Goal: Task Accomplishment & Management: Manage account settings

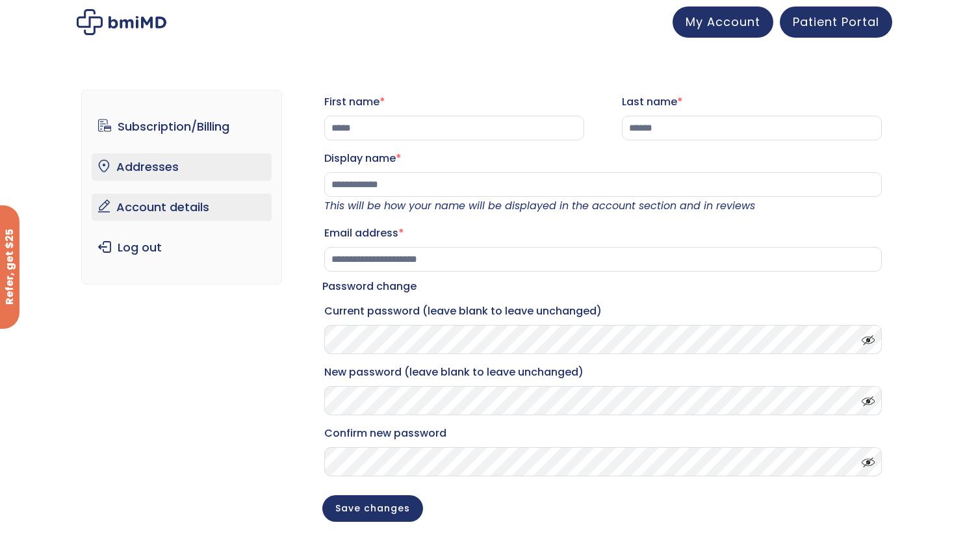
click at [160, 161] on link "Addresses" at bounding box center [182, 166] width 180 height 27
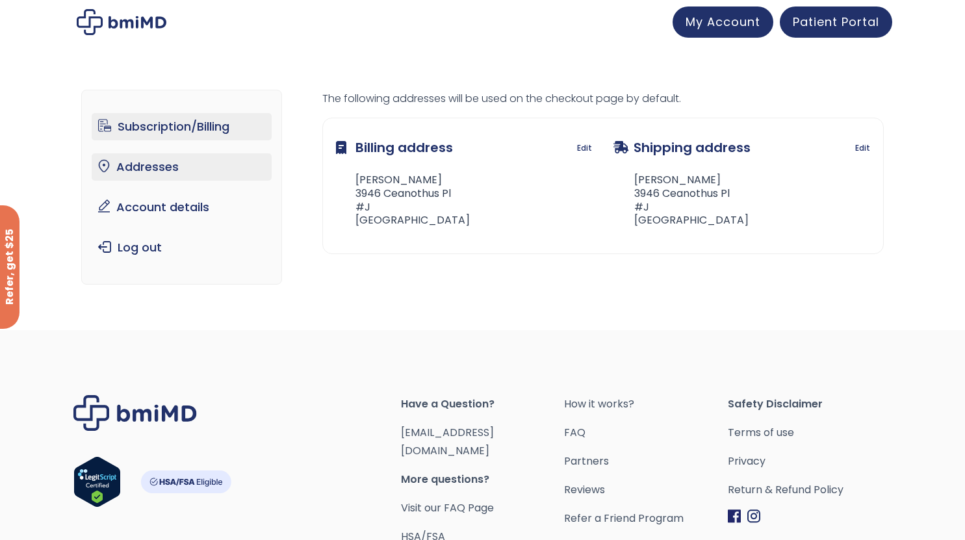
click at [190, 113] on link "Subscription/Billing" at bounding box center [182, 126] width 180 height 27
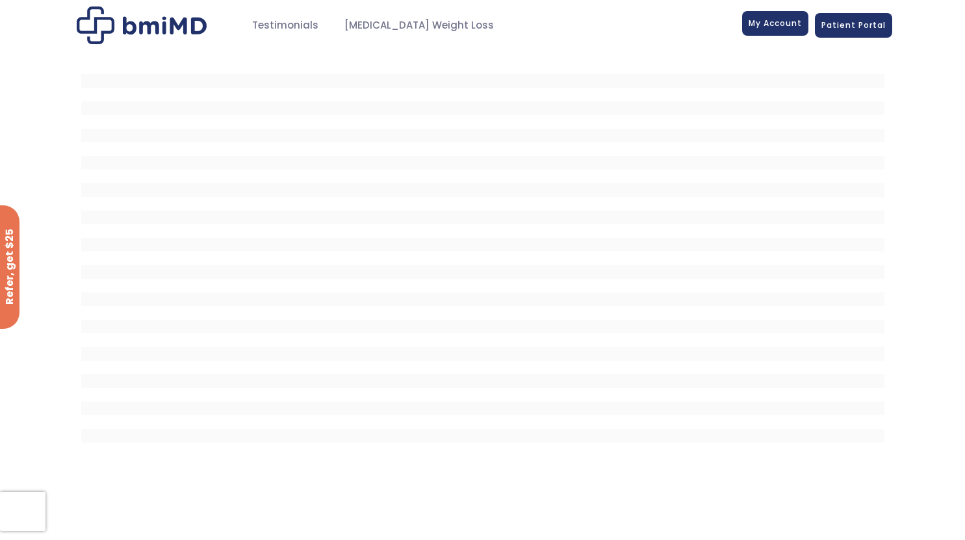
click at [778, 23] on span "My Account" at bounding box center [775, 23] width 53 height 11
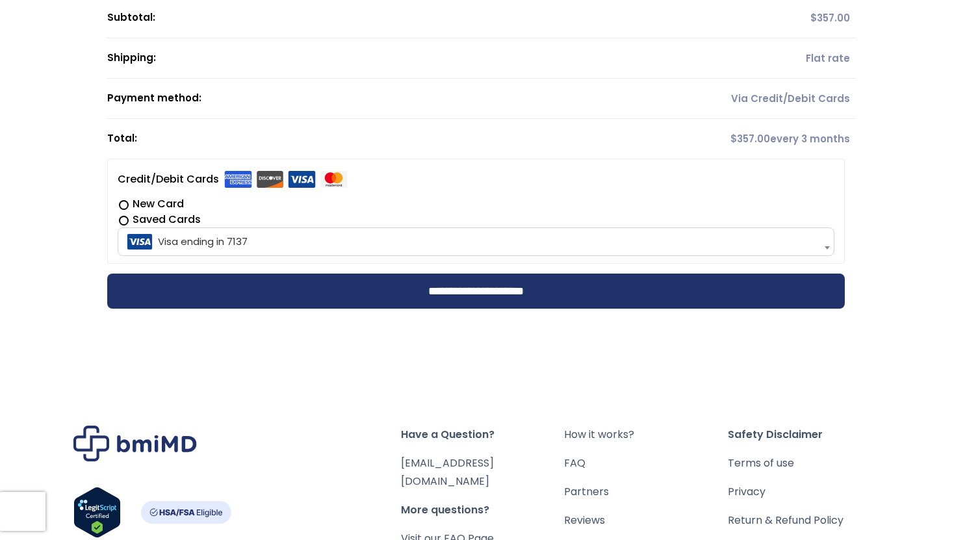
scroll to position [320, 0]
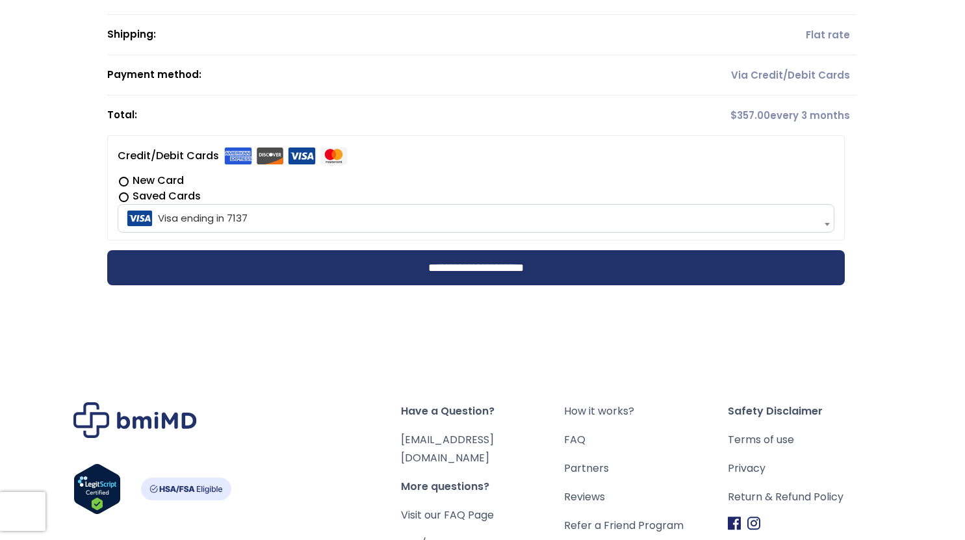
click at [122, 179] on label "New Card" at bounding box center [476, 181] width 717 height 16
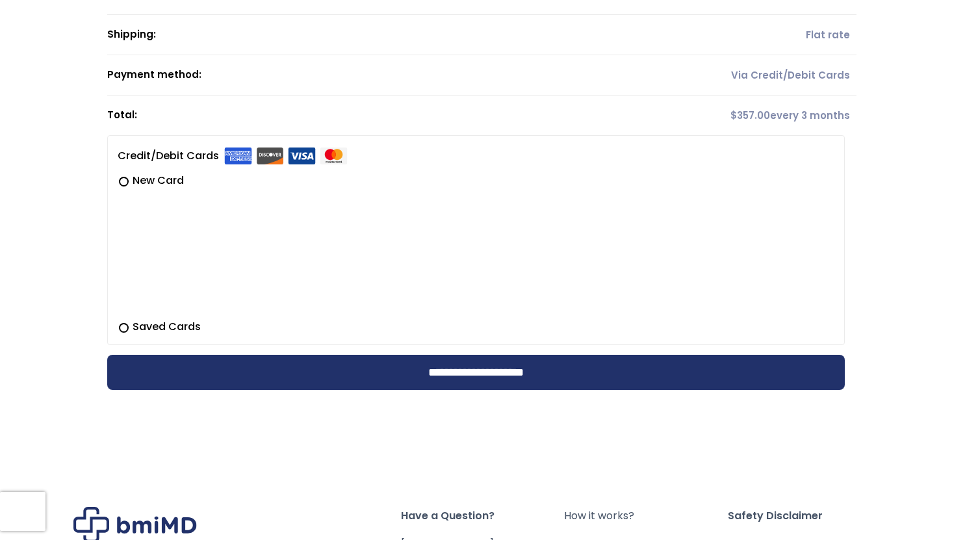
click at [164, 175] on label "New Card" at bounding box center [476, 181] width 717 height 16
click at [120, 327] on label "Saved Cards" at bounding box center [476, 327] width 717 height 16
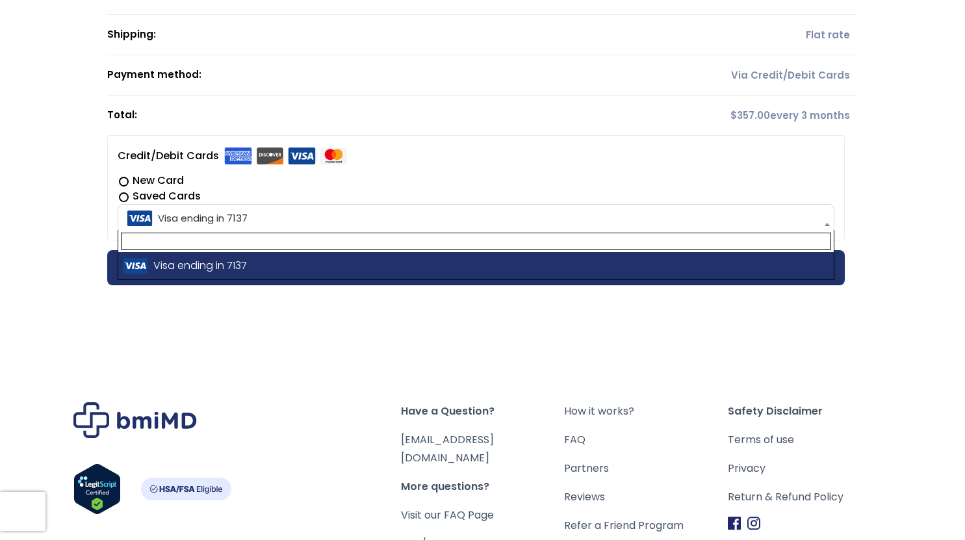
click at [276, 211] on span "Visa ending in 7137" at bounding box center [476, 218] width 709 height 27
click at [269, 216] on span "Visa ending in 7137" at bounding box center [476, 218] width 709 height 27
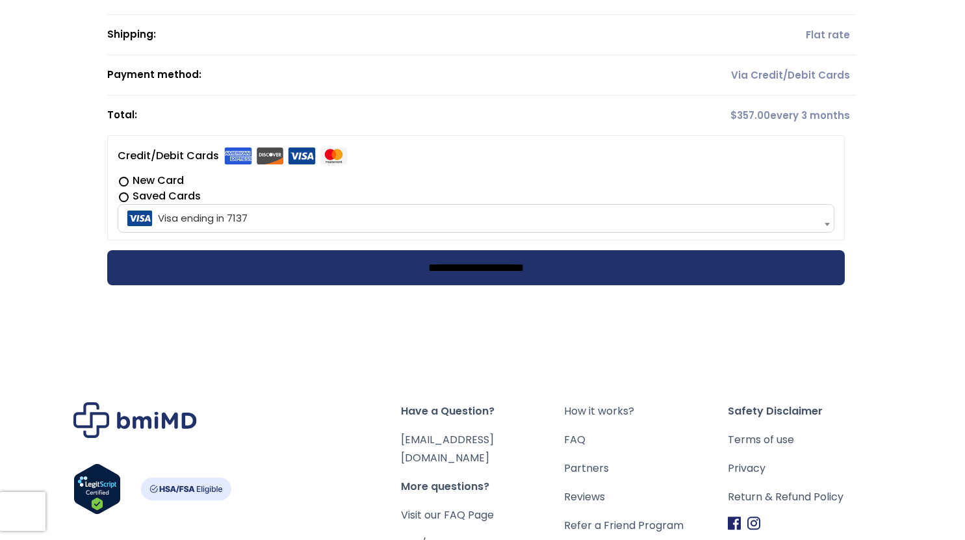
click at [434, 270] on input "**********" at bounding box center [476, 267] width 738 height 35
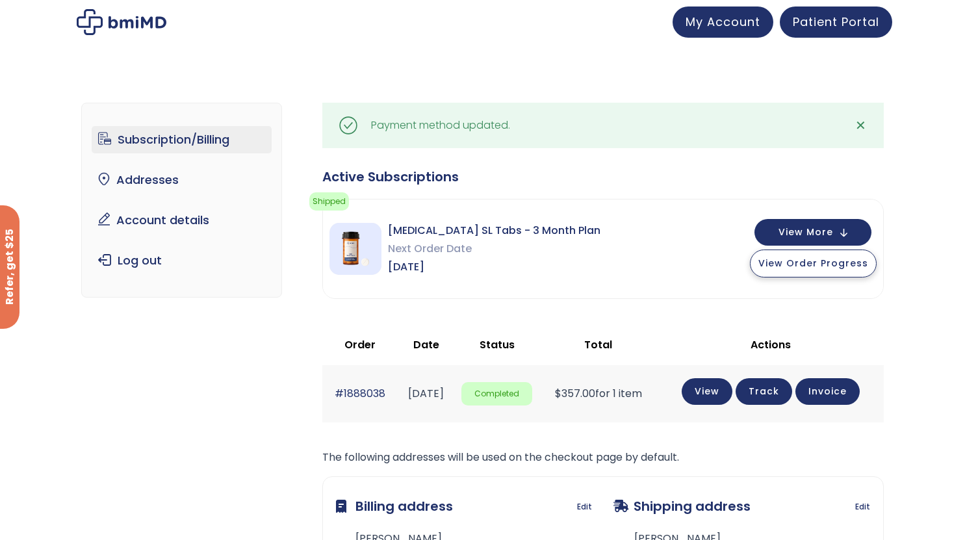
click at [822, 269] on span "View Order Progress" at bounding box center [814, 263] width 110 height 13
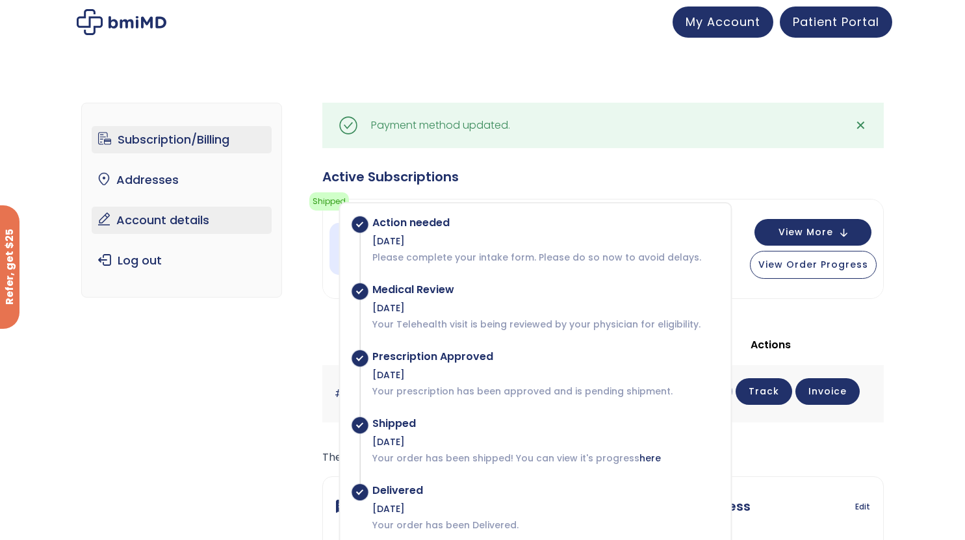
click at [158, 213] on link "Account details" at bounding box center [182, 220] width 180 height 27
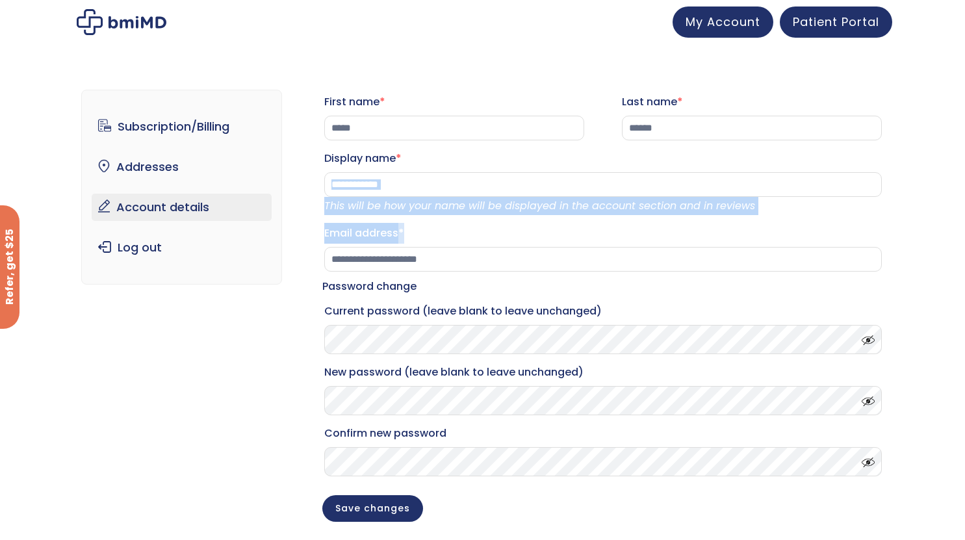
drag, startPoint x: 863, startPoint y: 231, endPoint x: 862, endPoint y: 183, distance: 48.1
click at [862, 183] on form "**********" at bounding box center [603, 306] width 562 height 432
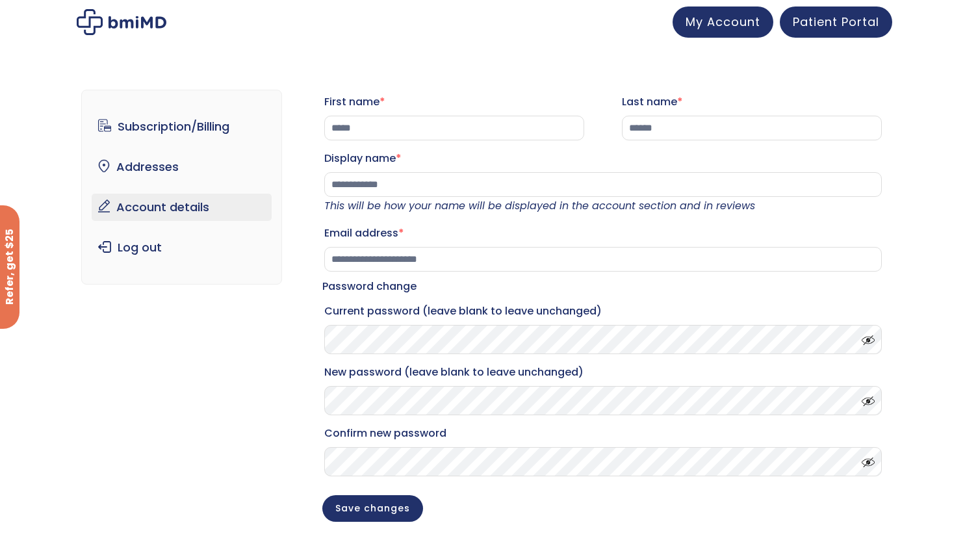
click at [469, 49] on div "**********" at bounding box center [482, 310] width 965 height 533
click at [164, 131] on link "Subscription/Billing" at bounding box center [182, 126] width 180 height 27
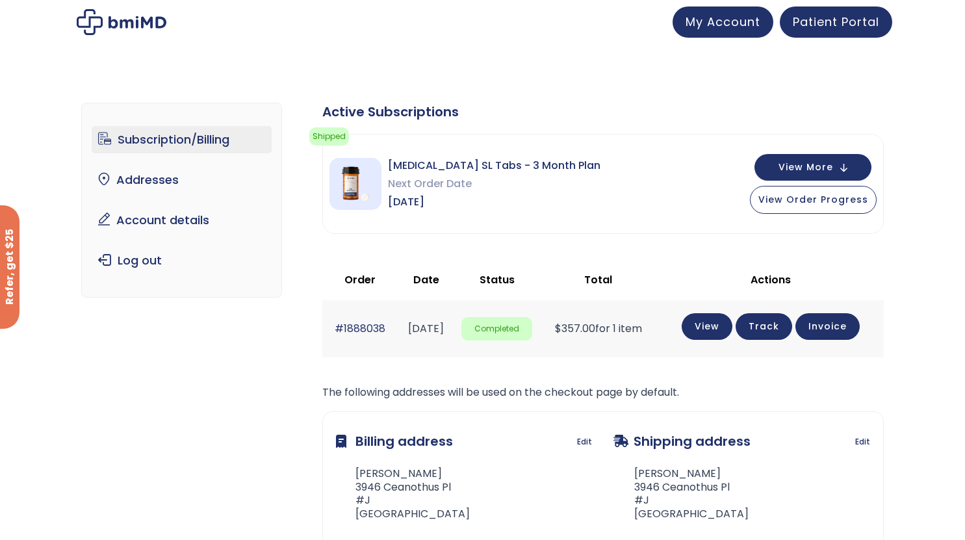
click at [175, 140] on link "Subscription/Billing" at bounding box center [182, 139] width 180 height 27
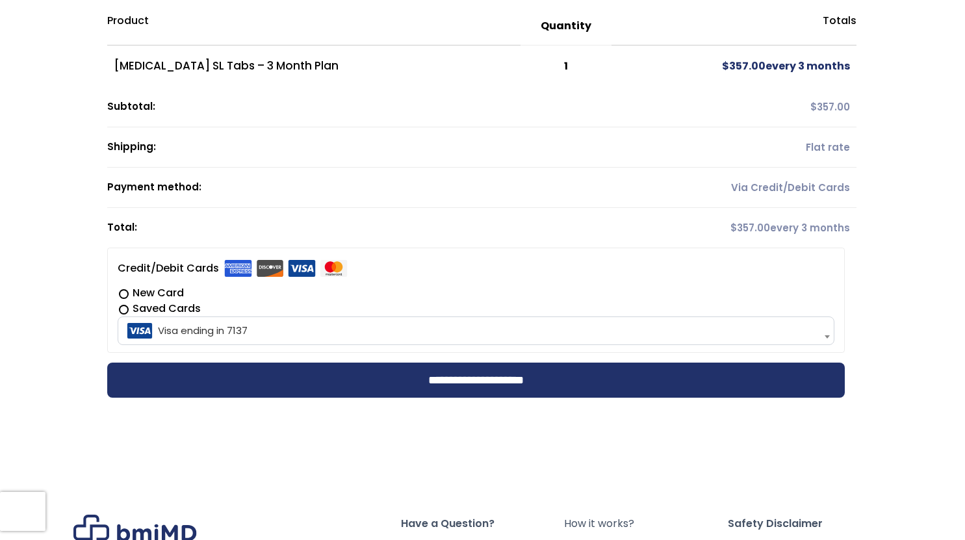
scroll to position [227, 0]
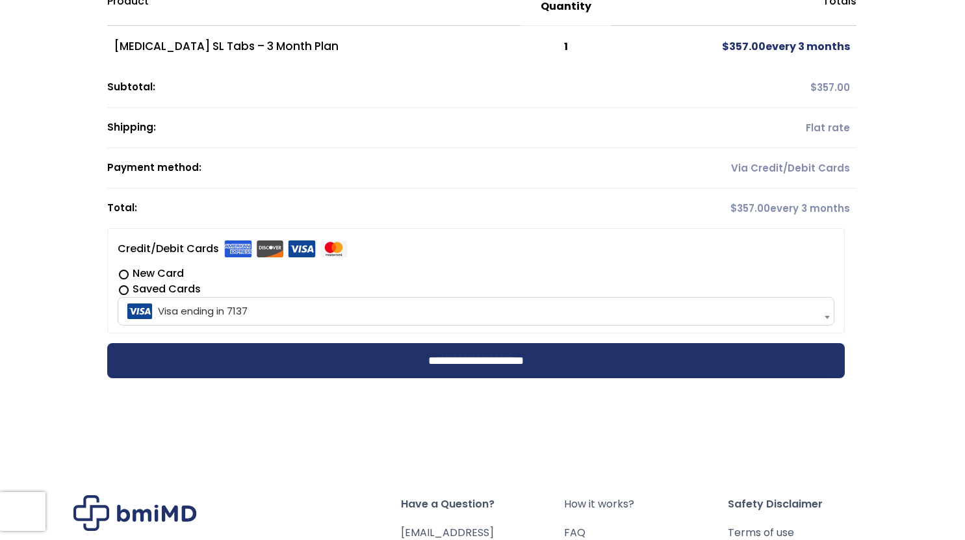
click at [124, 272] on label "New Card" at bounding box center [476, 274] width 717 height 16
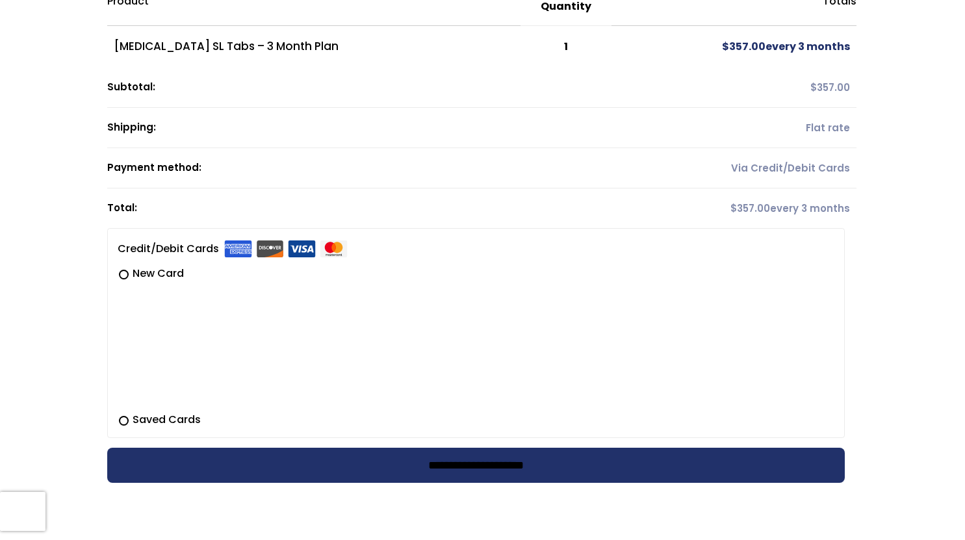
click at [438, 467] on input "**********" at bounding box center [476, 465] width 738 height 35
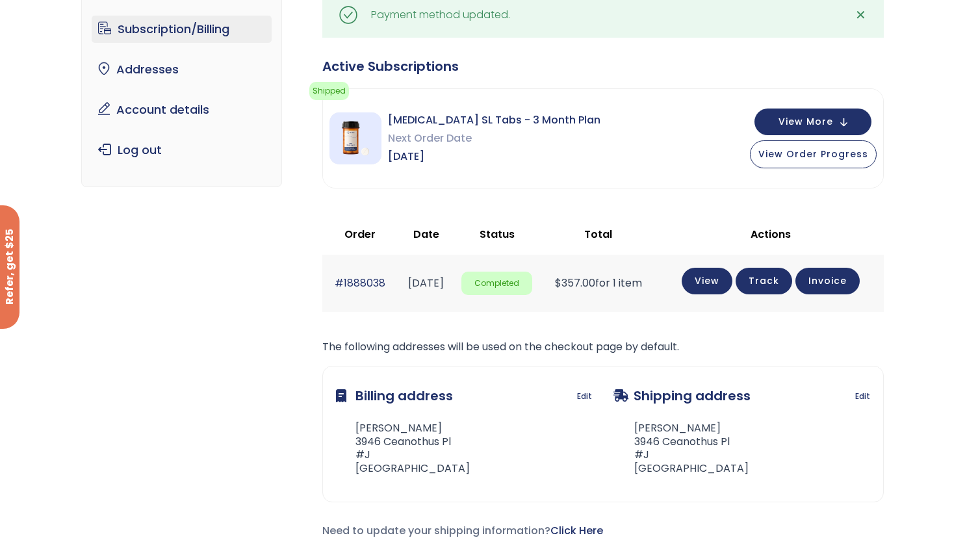
scroll to position [111, 0]
click at [959, 313] on div "Subscription/Billing bmiRewards Addresses Account details Submit a Review Log o…" at bounding box center [482, 275] width 965 height 619
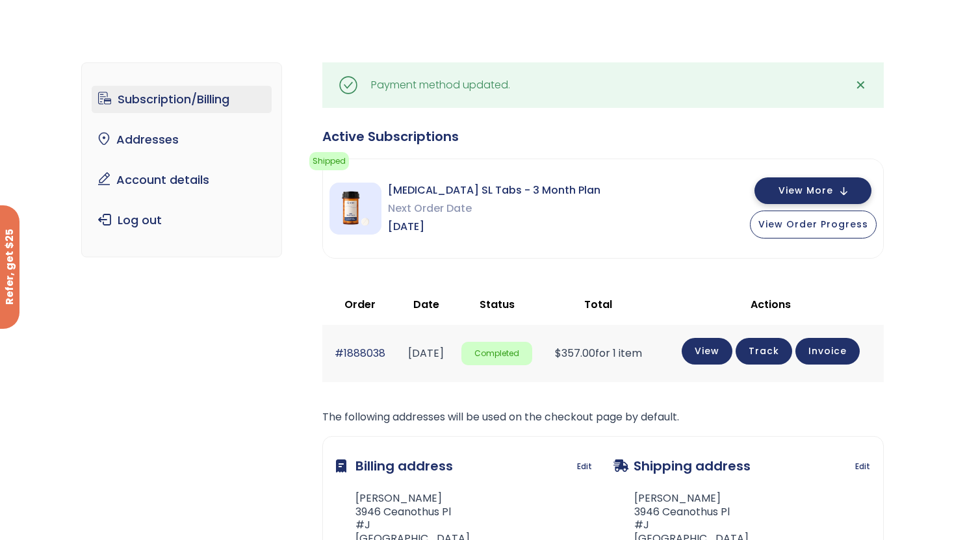
scroll to position [37, 0]
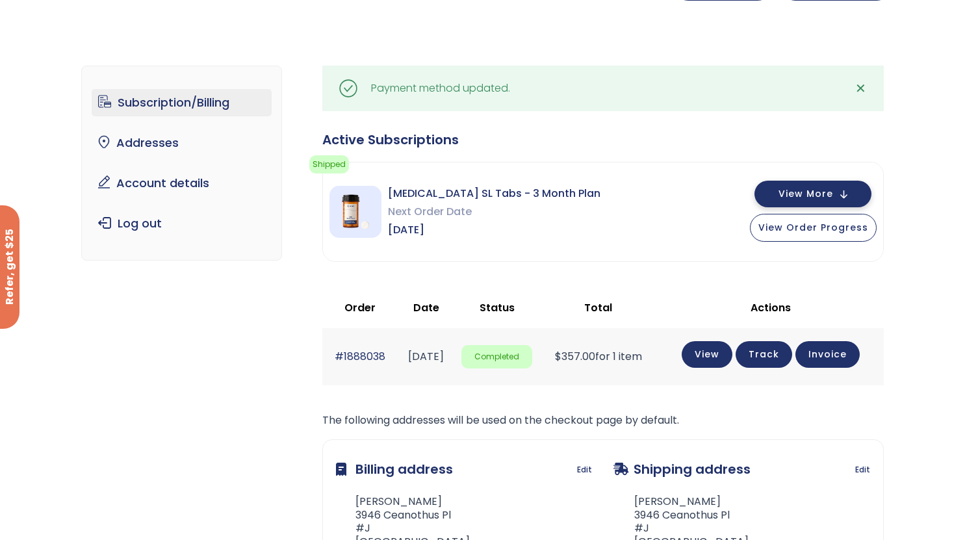
click at [842, 194] on button "View More" at bounding box center [813, 194] width 117 height 27
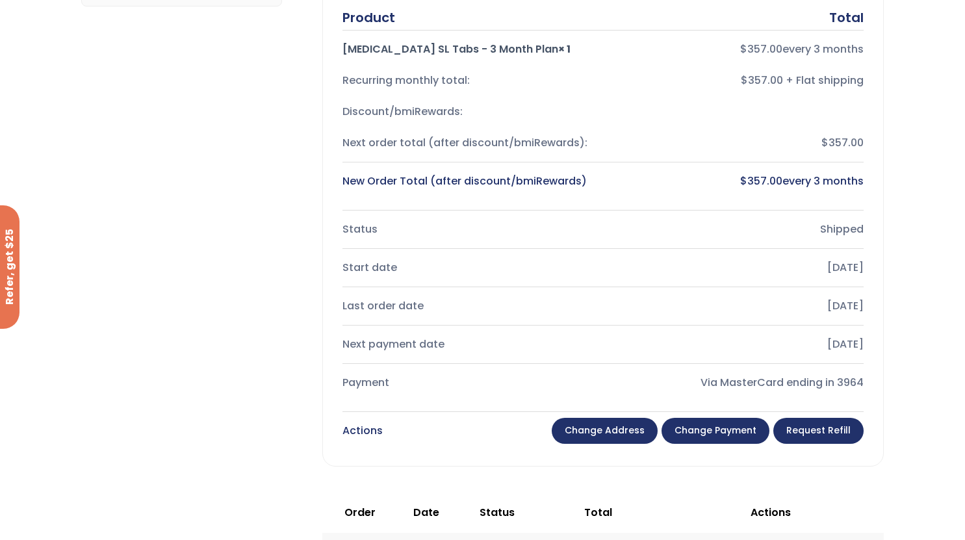
scroll to position [450, 0]
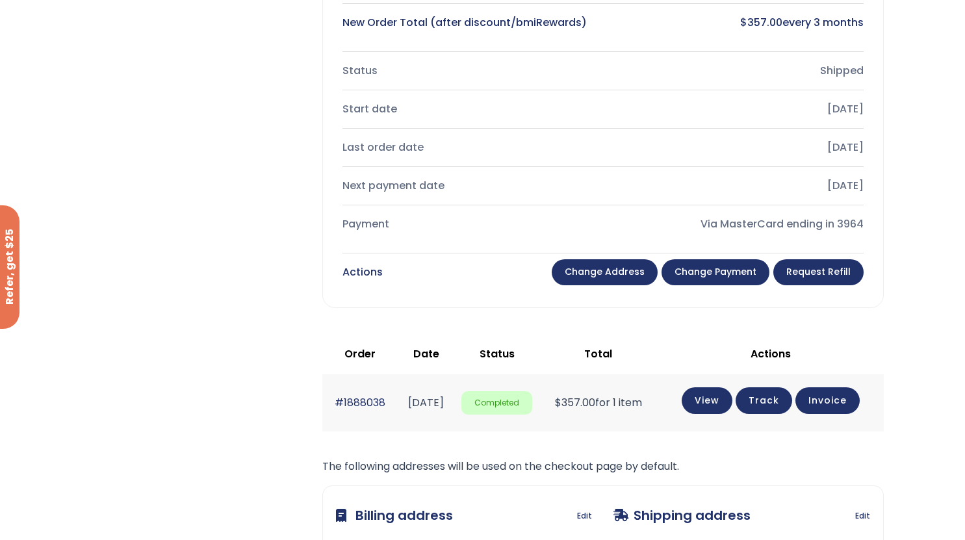
click at [712, 268] on link "Change payment" at bounding box center [716, 272] width 108 height 26
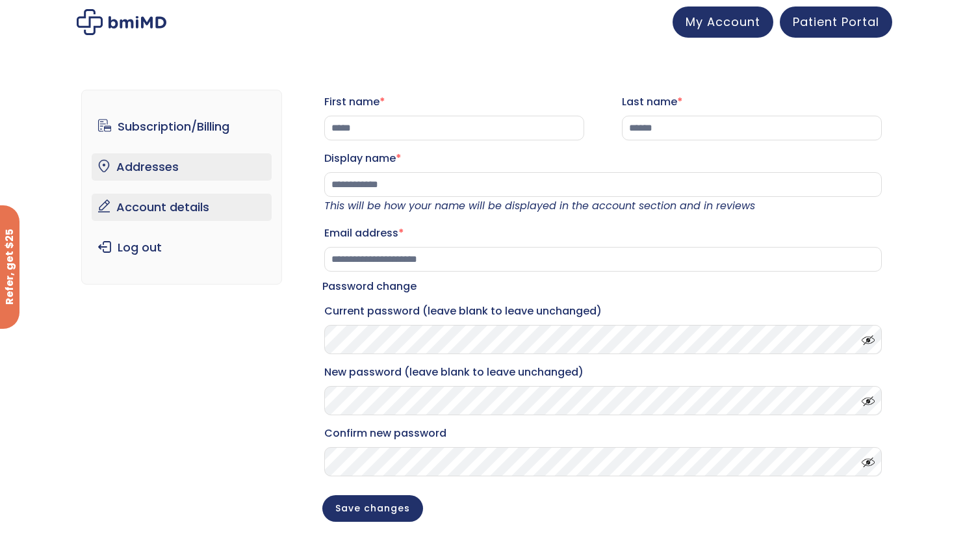
click at [131, 165] on link "Addresses" at bounding box center [182, 166] width 180 height 27
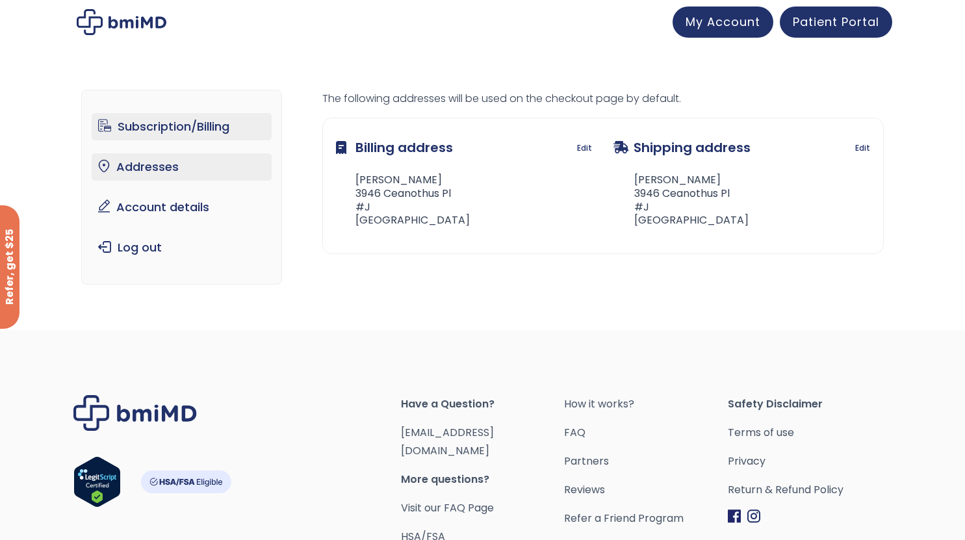
click at [185, 122] on link "Subscription/Billing" at bounding box center [182, 126] width 180 height 27
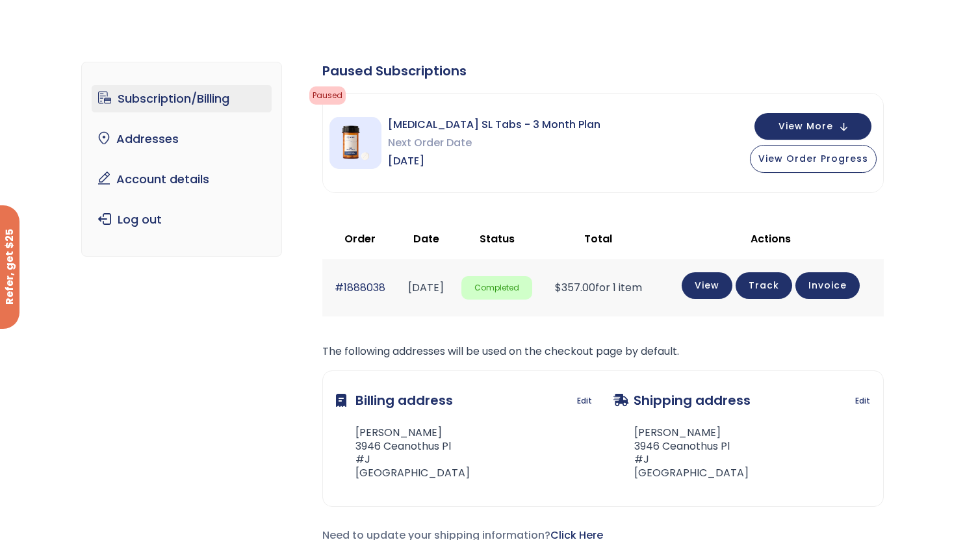
scroll to position [40, 0]
click at [844, 123] on button "View More" at bounding box center [813, 125] width 117 height 27
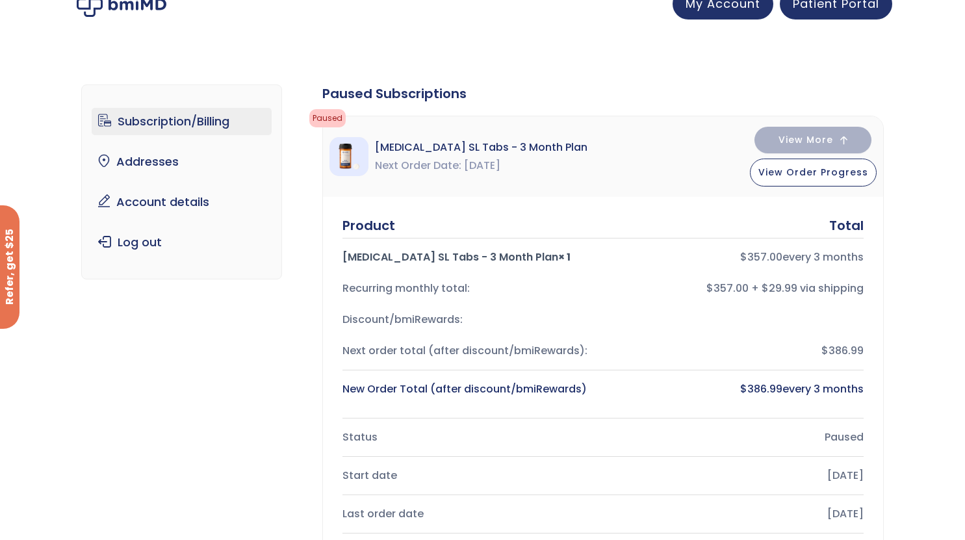
scroll to position [0, 0]
